Goal: Task Accomplishment & Management: Manage account settings

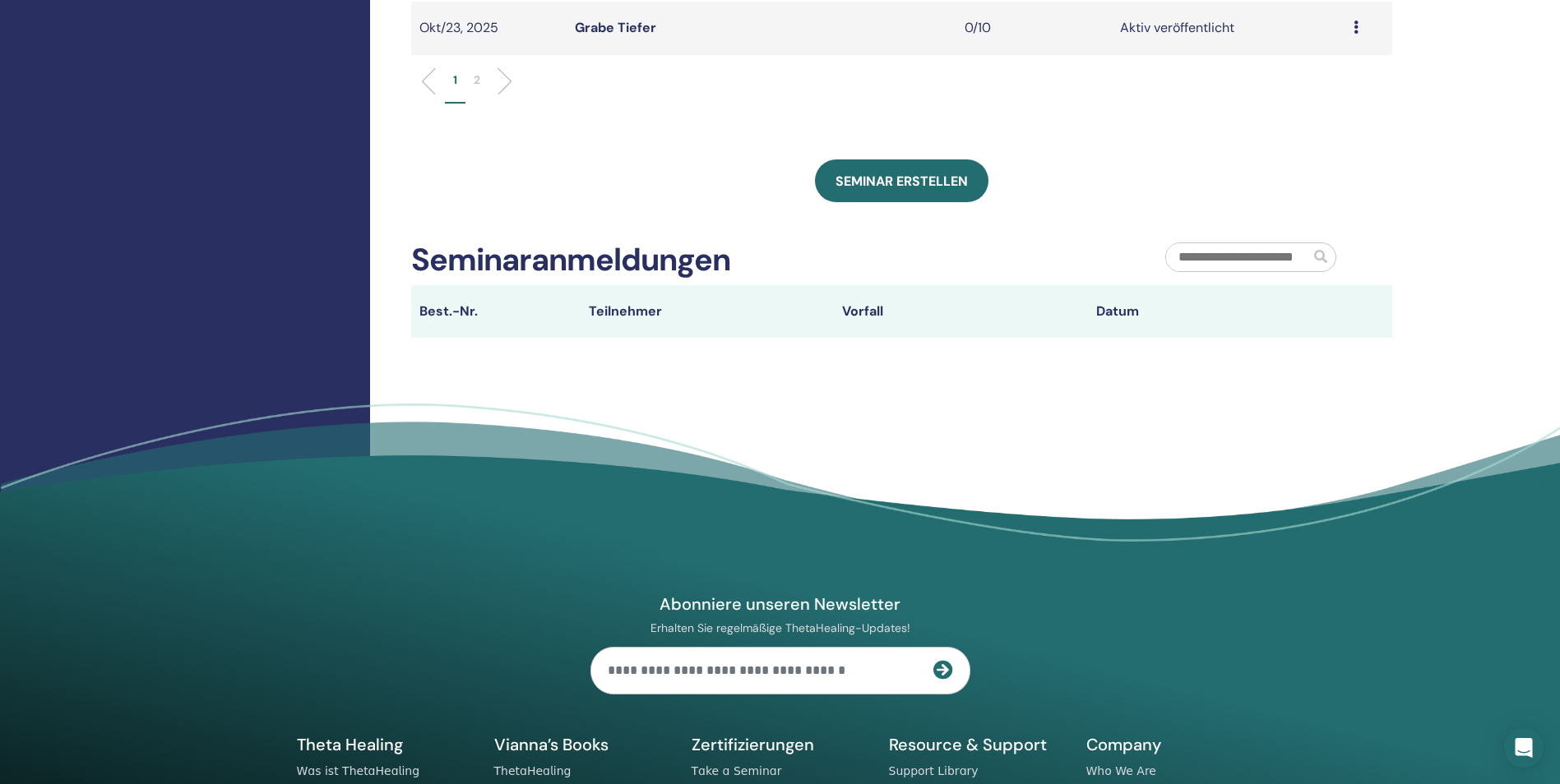
scroll to position [781, 0]
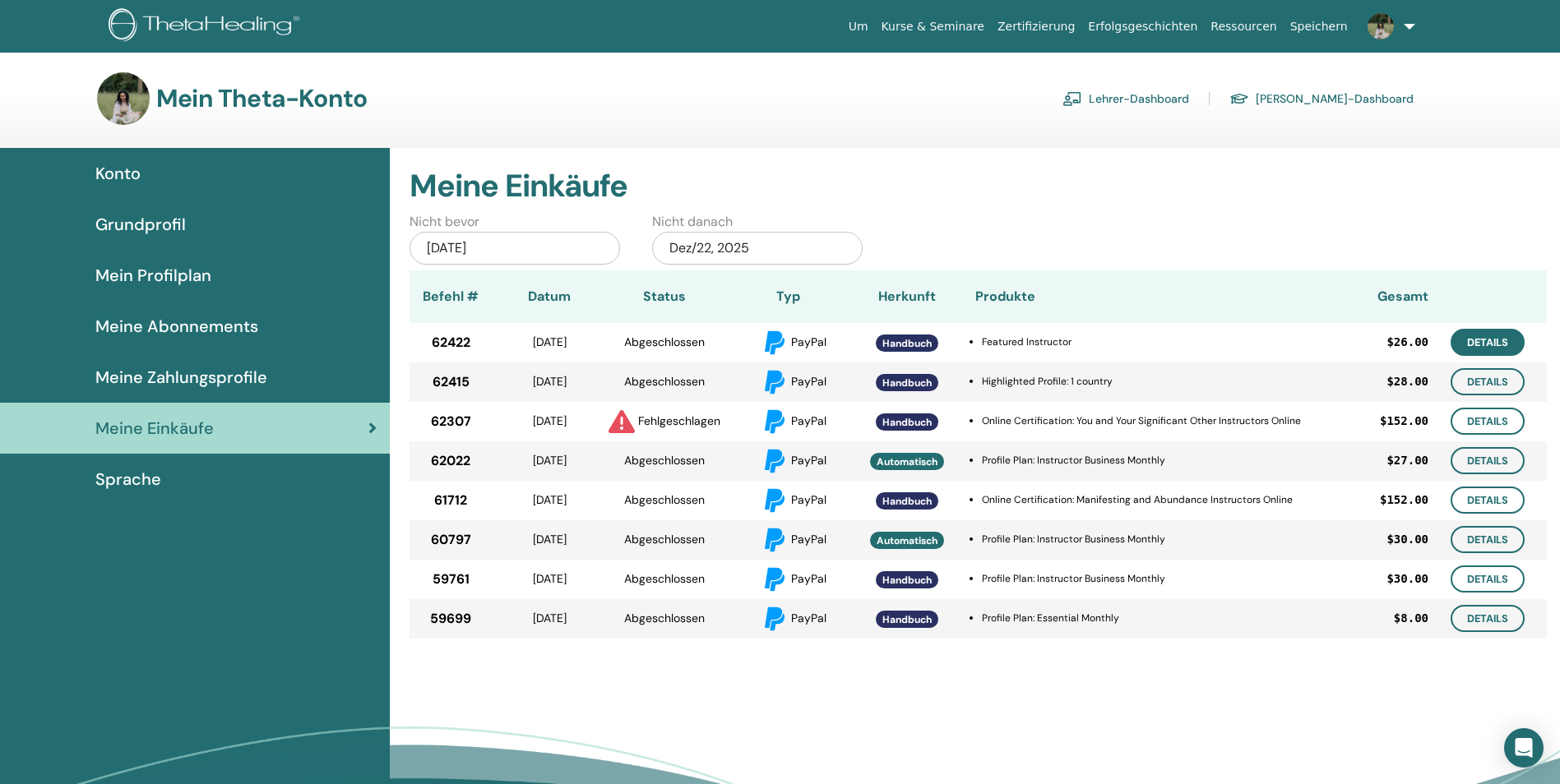
click at [1493, 334] on link "Details" at bounding box center [1487, 342] width 74 height 27
click at [1476, 377] on link "Details" at bounding box center [1487, 381] width 74 height 27
click at [1471, 412] on link "Details" at bounding box center [1487, 421] width 74 height 27
click at [1471, 449] on link "Details" at bounding box center [1487, 460] width 74 height 27
click at [1480, 504] on link "Details" at bounding box center [1487, 500] width 74 height 27
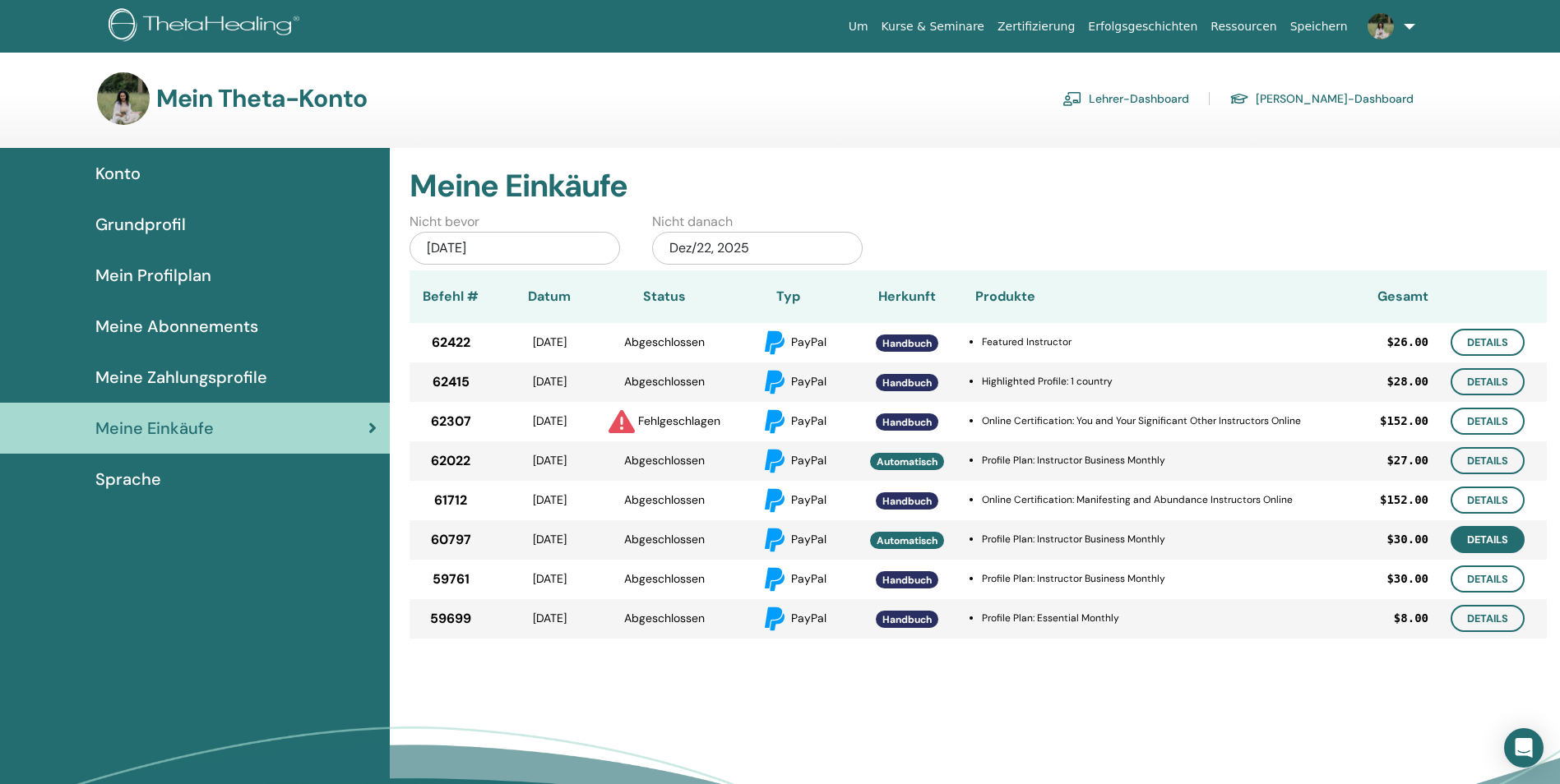
click at [1469, 529] on link "Details" at bounding box center [1487, 539] width 74 height 27
click at [1479, 575] on link "Details" at bounding box center [1487, 578] width 74 height 27
click at [1486, 621] on link "Details" at bounding box center [1487, 618] width 74 height 27
click at [546, 250] on div "Jun/22, 2025" at bounding box center [514, 248] width 211 height 33
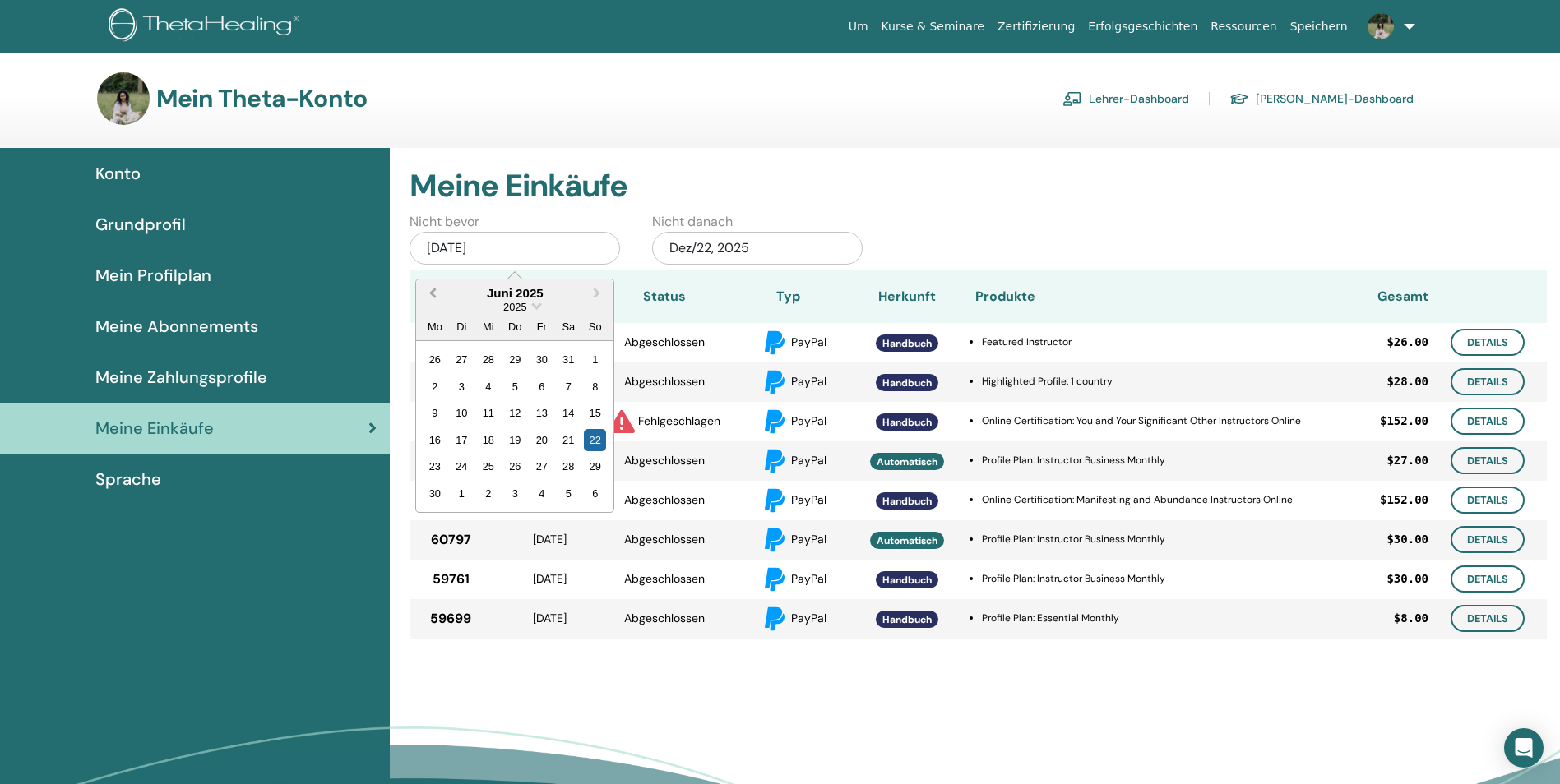
click at [432, 296] on span "Previous Month" at bounding box center [432, 293] width 0 height 18
click at [564, 358] on div "1" at bounding box center [569, 359] width 22 height 22
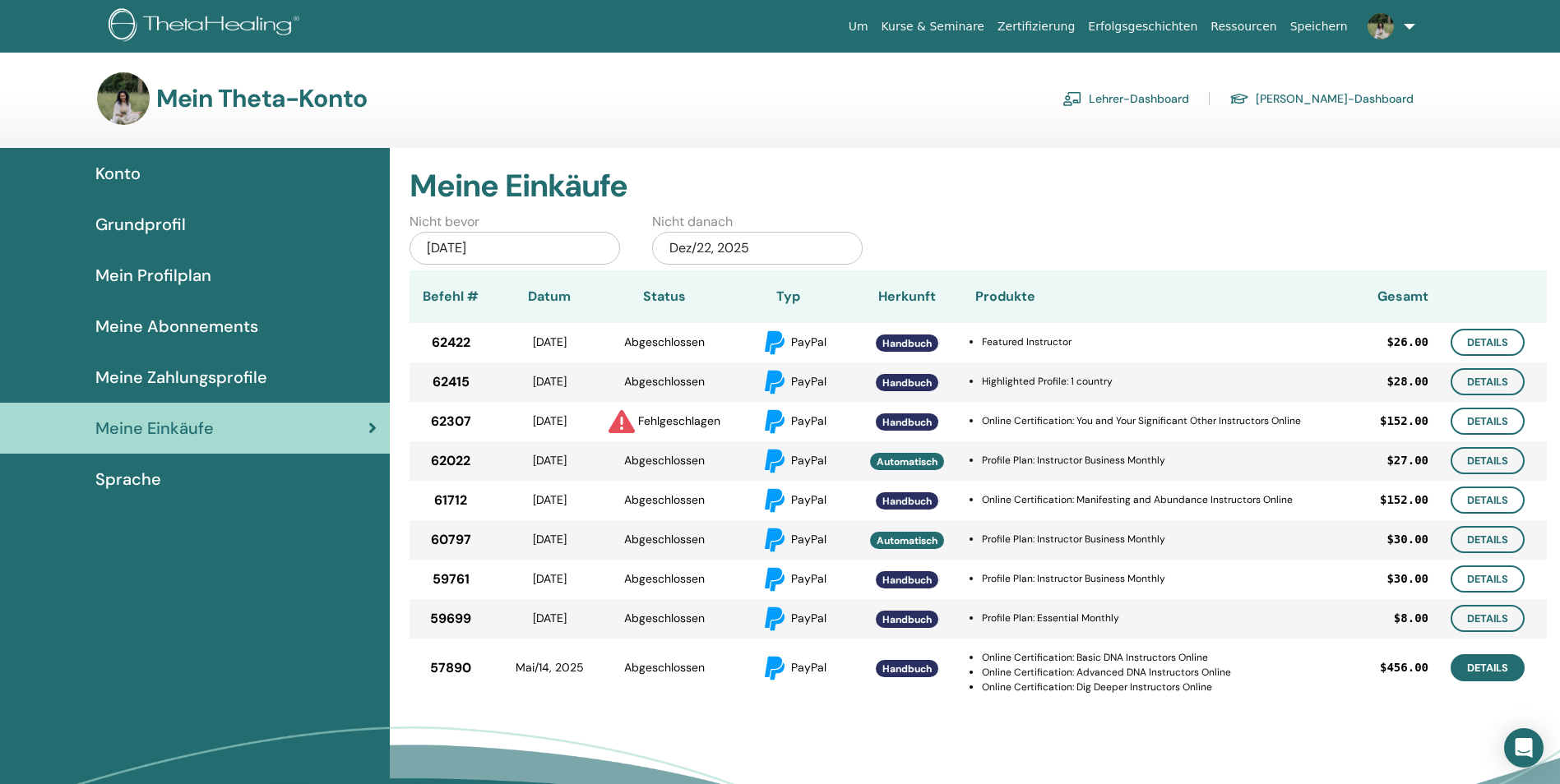
click at [1485, 677] on link "Details" at bounding box center [1487, 668] width 74 height 27
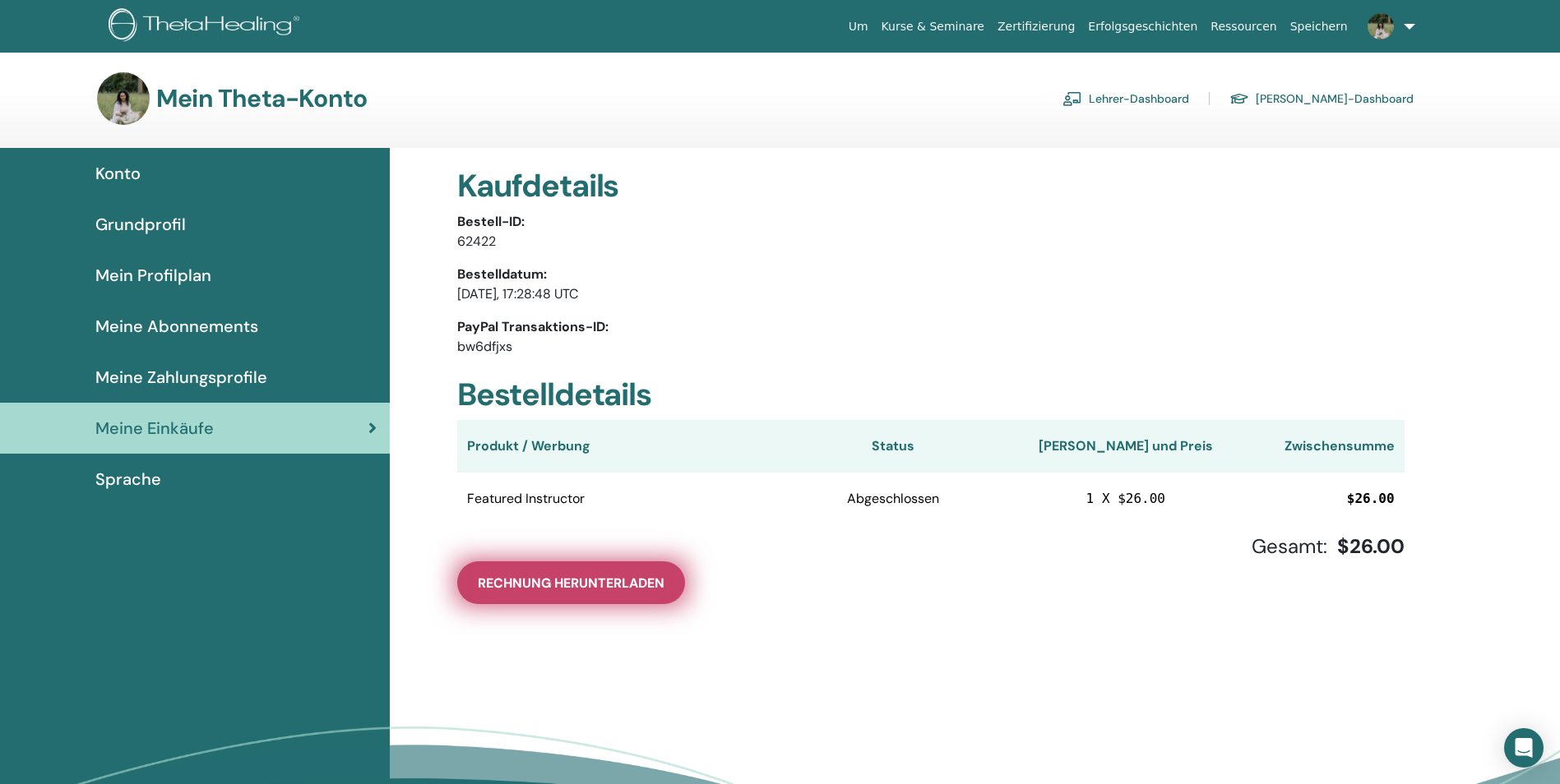
click at [578, 574] on button "Rechnung herunterladen" at bounding box center [571, 583] width 228 height 42
click at [589, 588] on span "Rechnung herunterladen" at bounding box center [571, 583] width 187 height 18
click at [587, 572] on button "Rechnung herunterladen" at bounding box center [571, 583] width 228 height 42
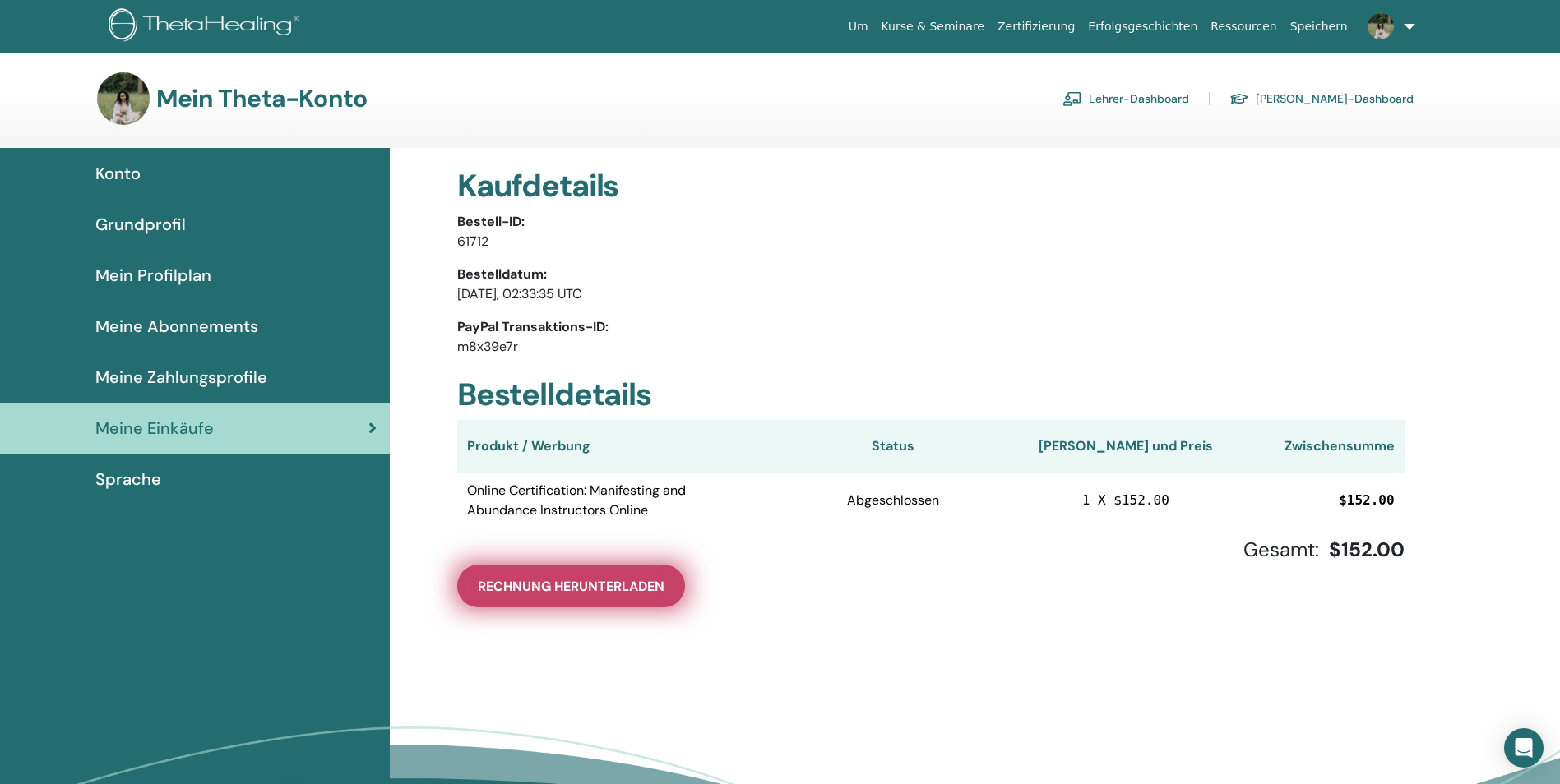
click at [547, 597] on button "Rechnung herunterladen" at bounding box center [571, 586] width 228 height 42
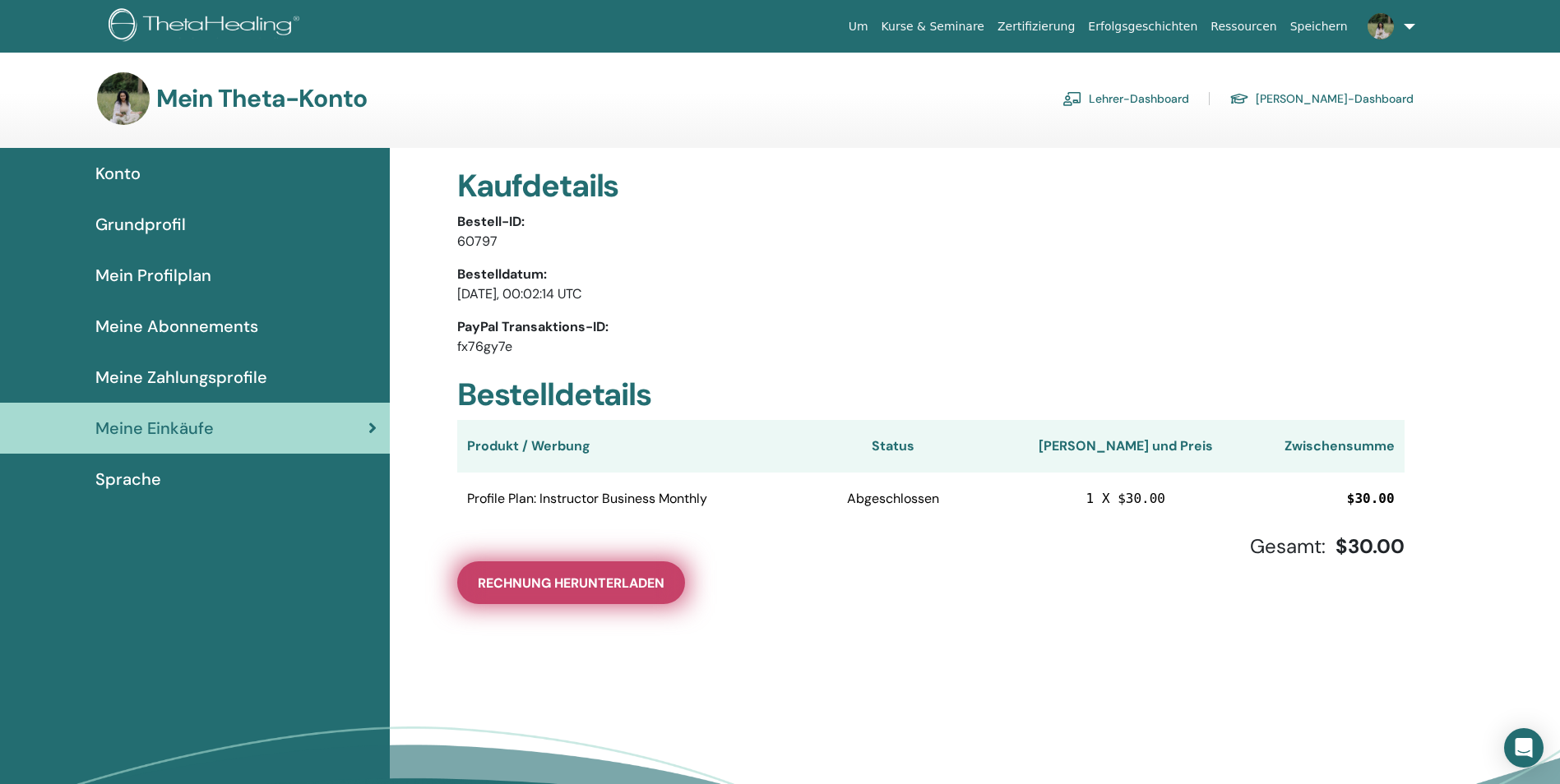
click at [580, 573] on button "Rechnung herunterladen" at bounding box center [571, 583] width 228 height 42
click at [522, 581] on span "Rechnung herunterladen" at bounding box center [571, 583] width 187 height 18
click at [643, 575] on span "Rechnung herunterladen" at bounding box center [571, 583] width 187 height 18
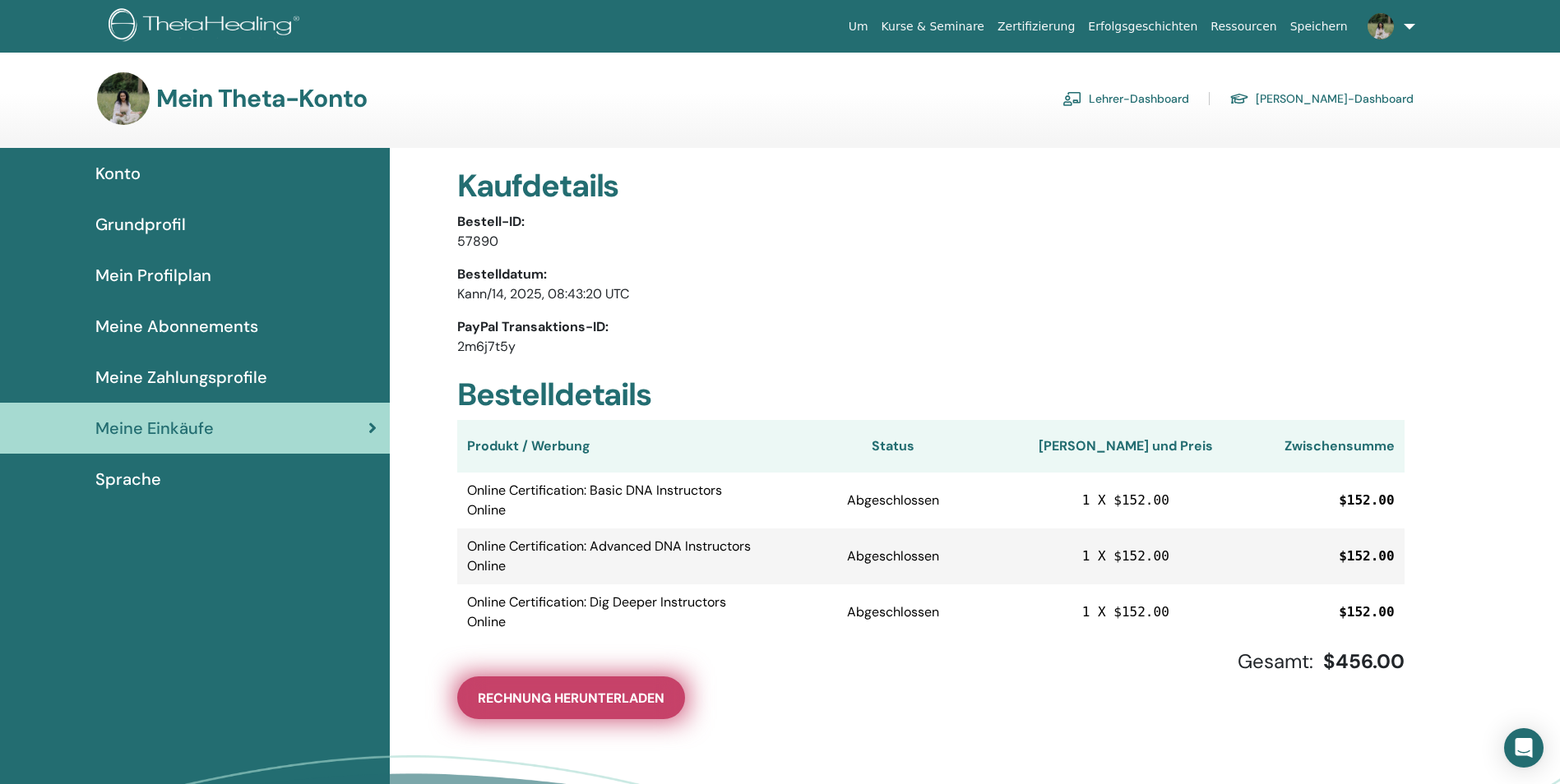
click at [612, 690] on button "Rechnung herunterladen" at bounding box center [571, 698] width 228 height 42
